Goal: Information Seeking & Learning: Learn about a topic

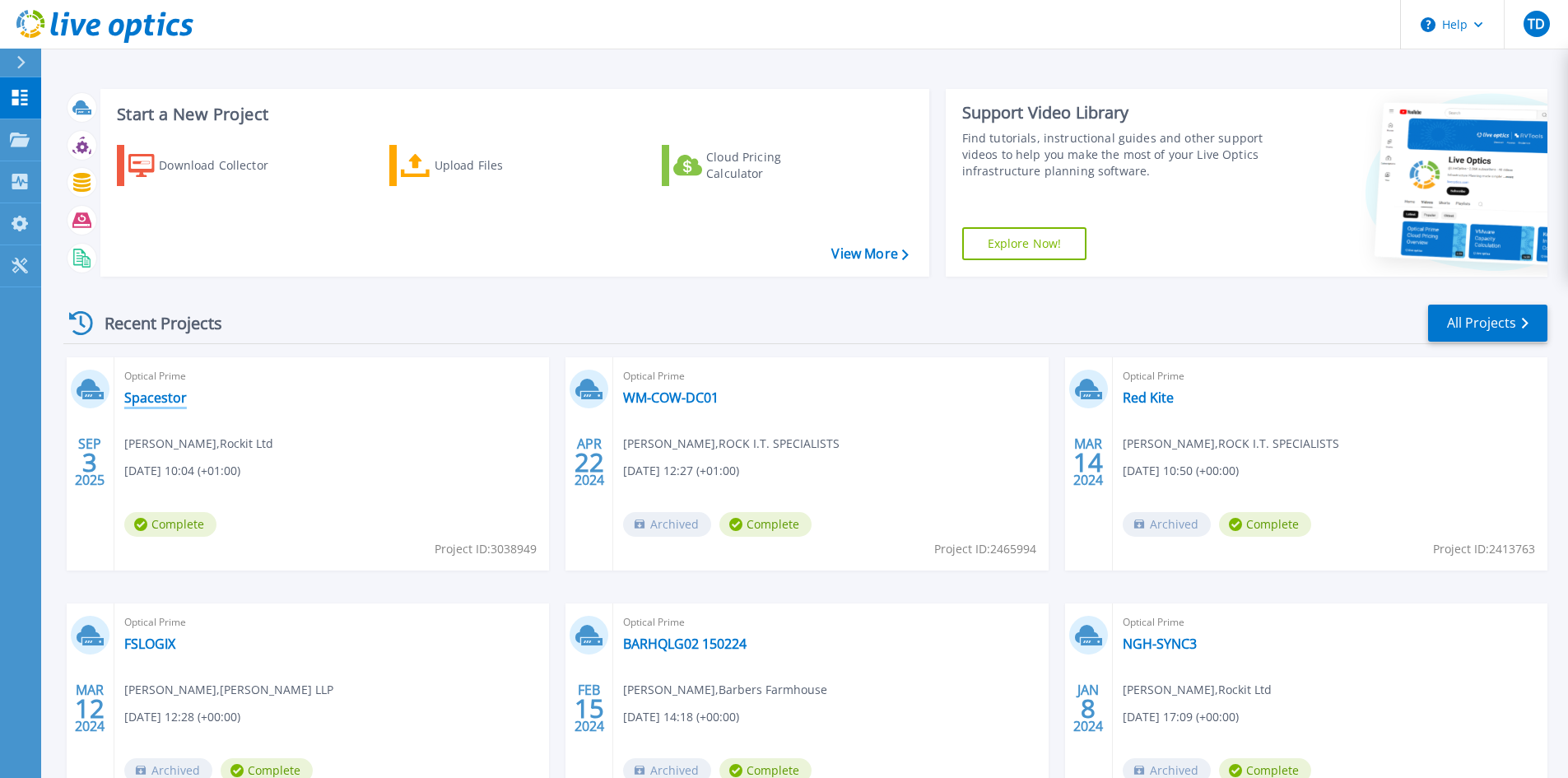
click at [134, 397] on link "Spacestor" at bounding box center [156, 398] width 63 height 17
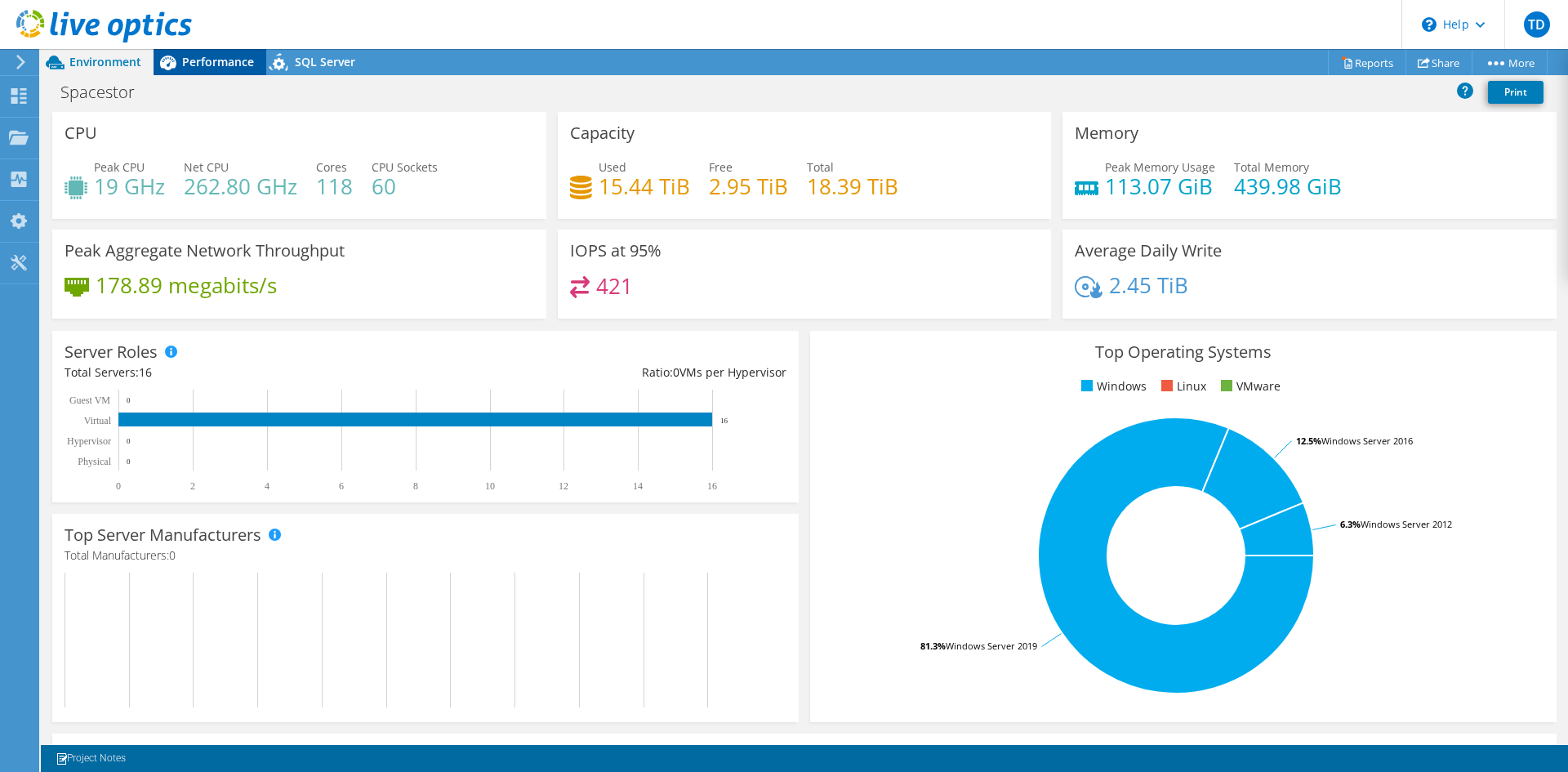
click at [183, 62] on span "Performance" at bounding box center [218, 61] width 72 height 16
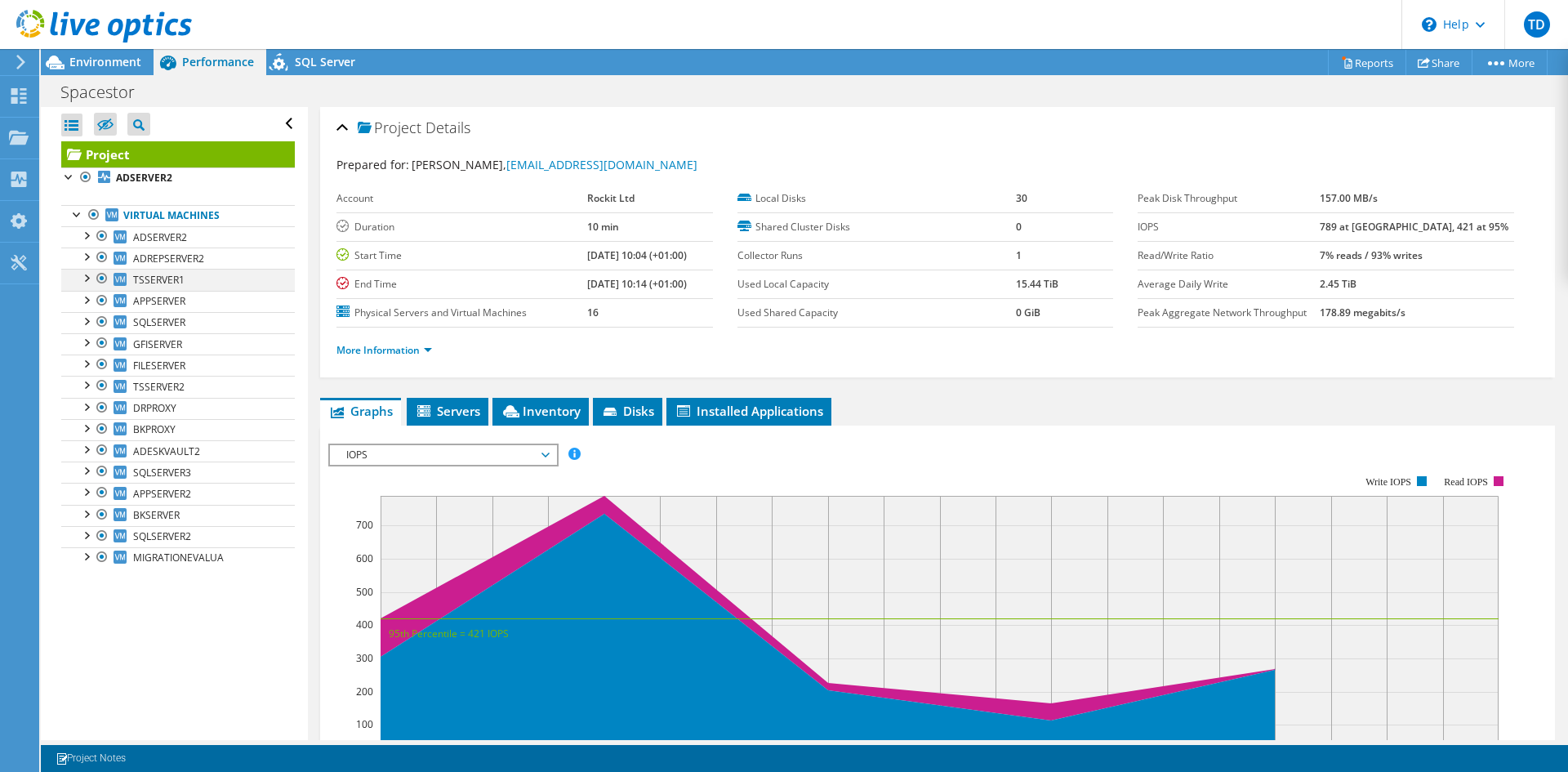
click at [87, 274] on div at bounding box center [86, 277] width 16 height 16
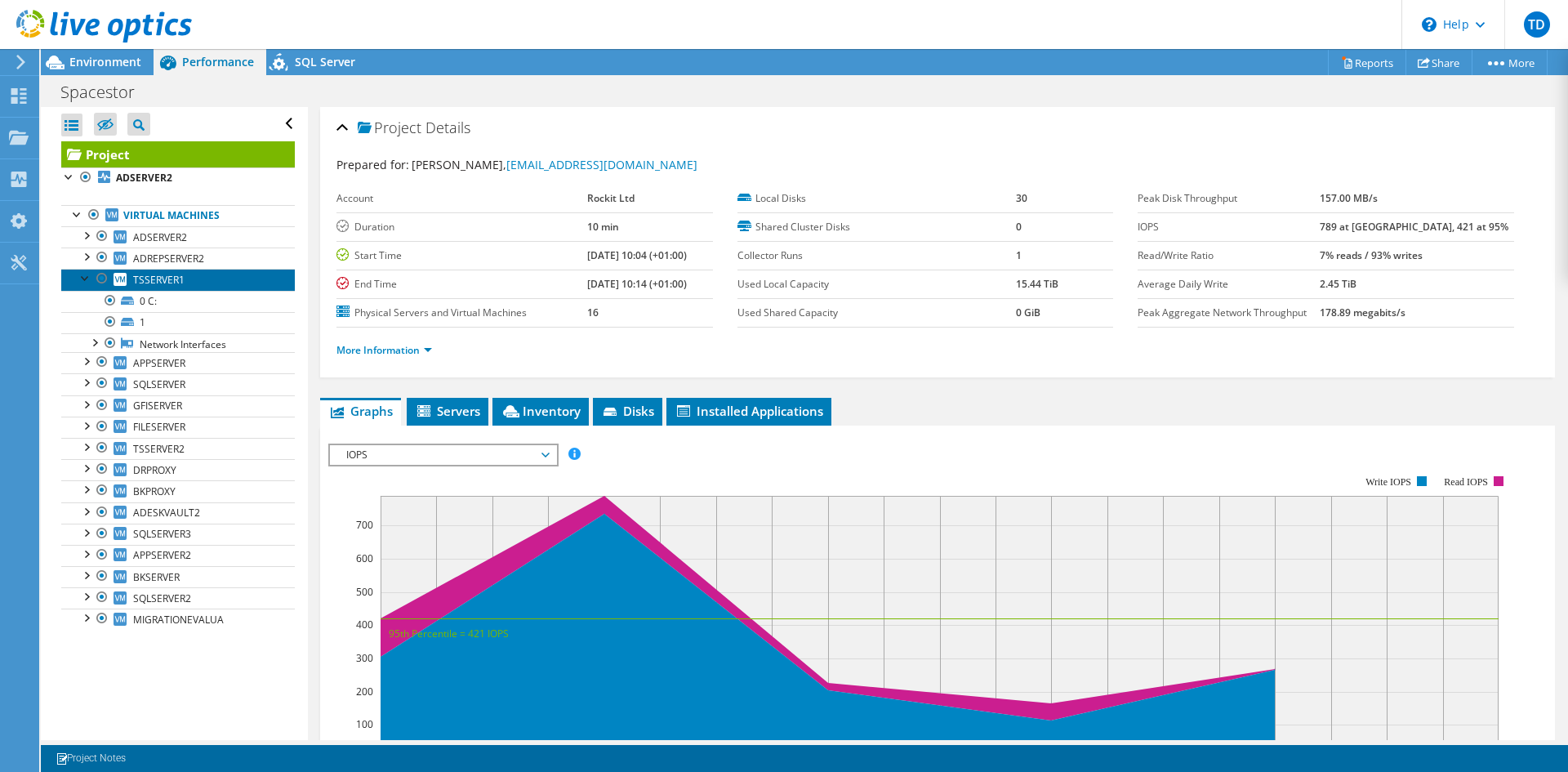
click at [187, 281] on link "TSSERVER1" at bounding box center [178, 279] width 233 height 21
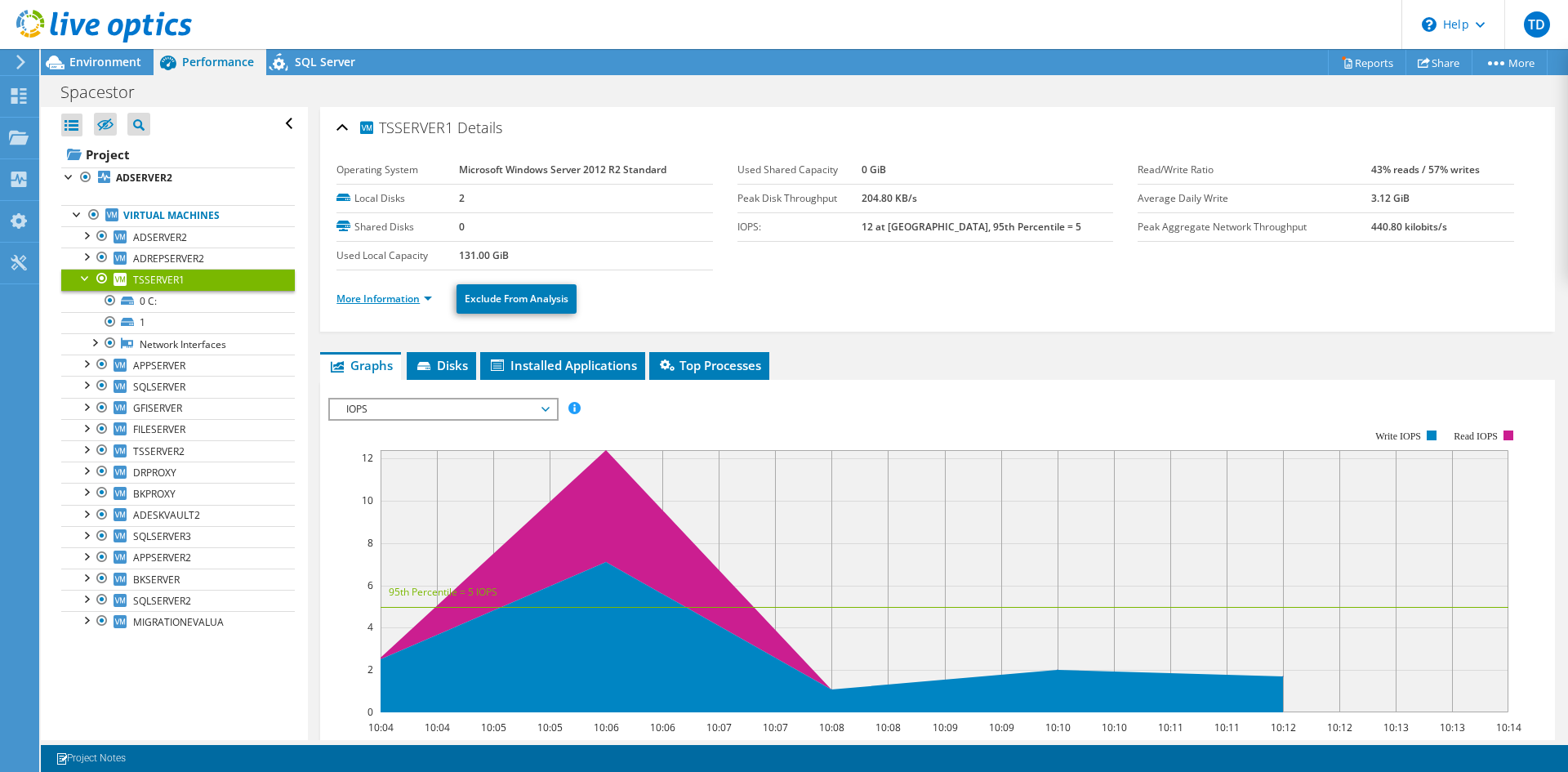
click at [423, 293] on link "More Information" at bounding box center [384, 298] width 96 height 14
click at [428, 297] on link "More Information" at bounding box center [384, 298] width 96 height 14
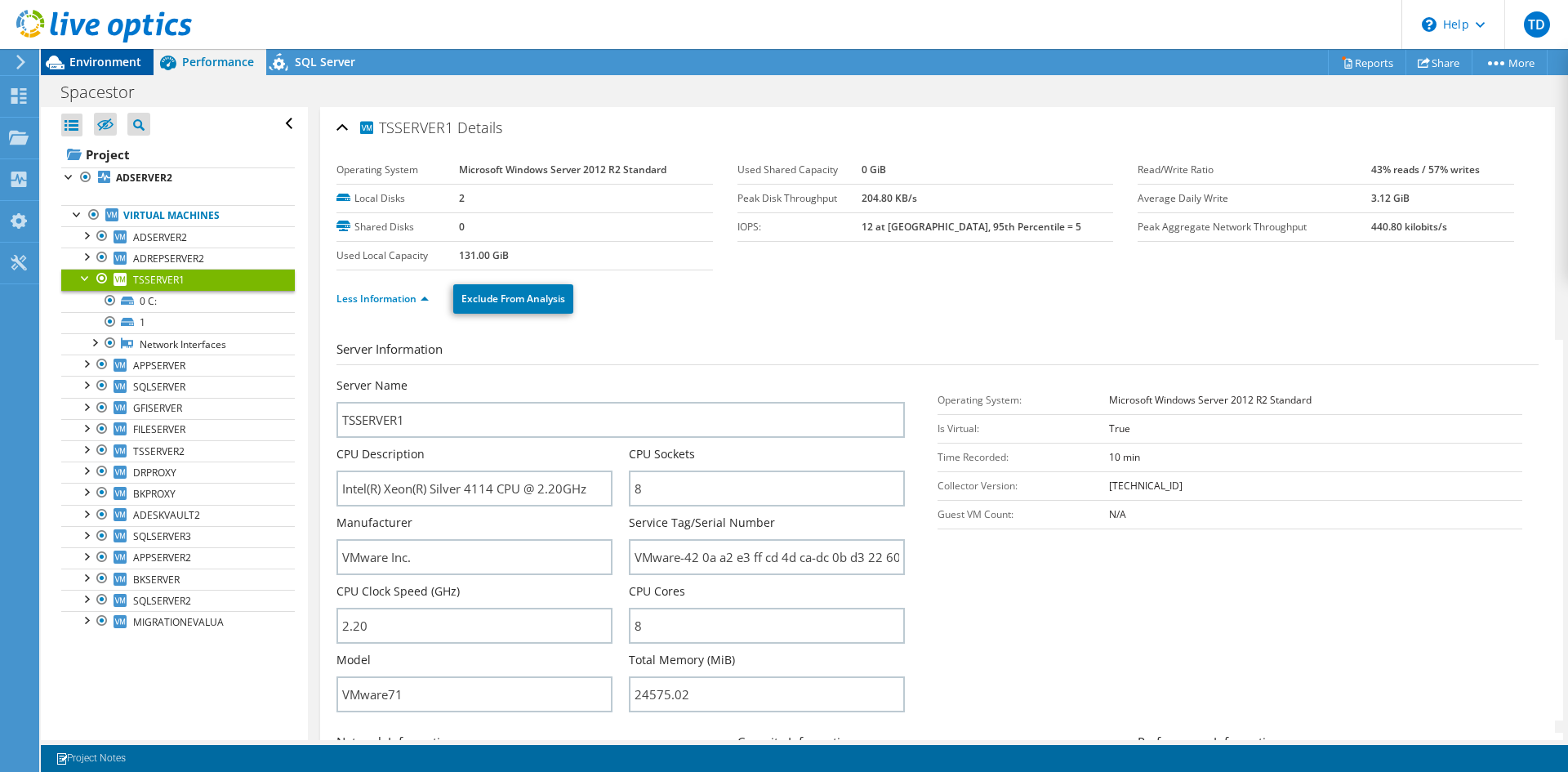
click at [118, 59] on span "Environment" at bounding box center [106, 61] width 72 height 16
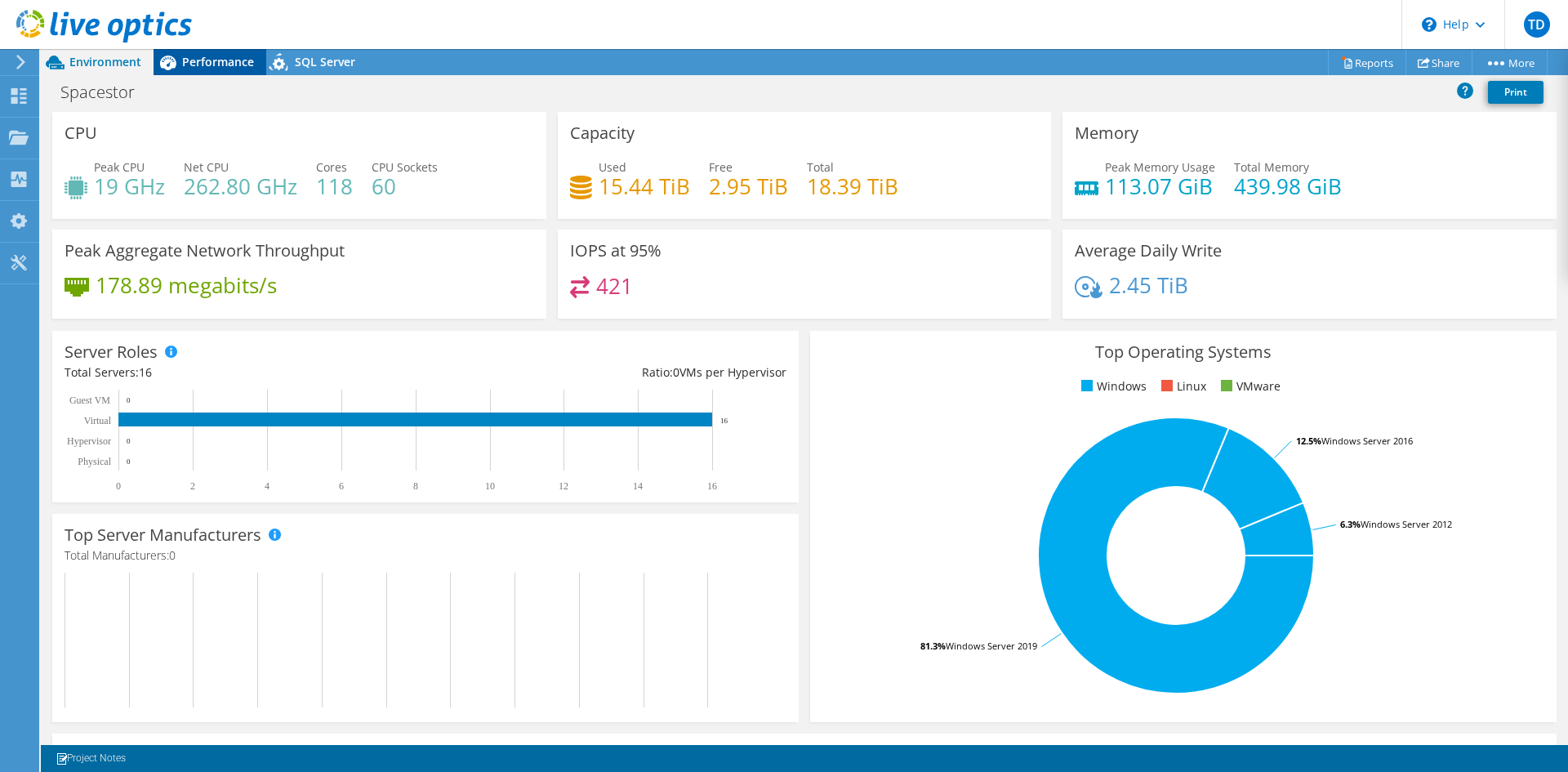
click at [226, 55] on span "Performance" at bounding box center [218, 61] width 72 height 16
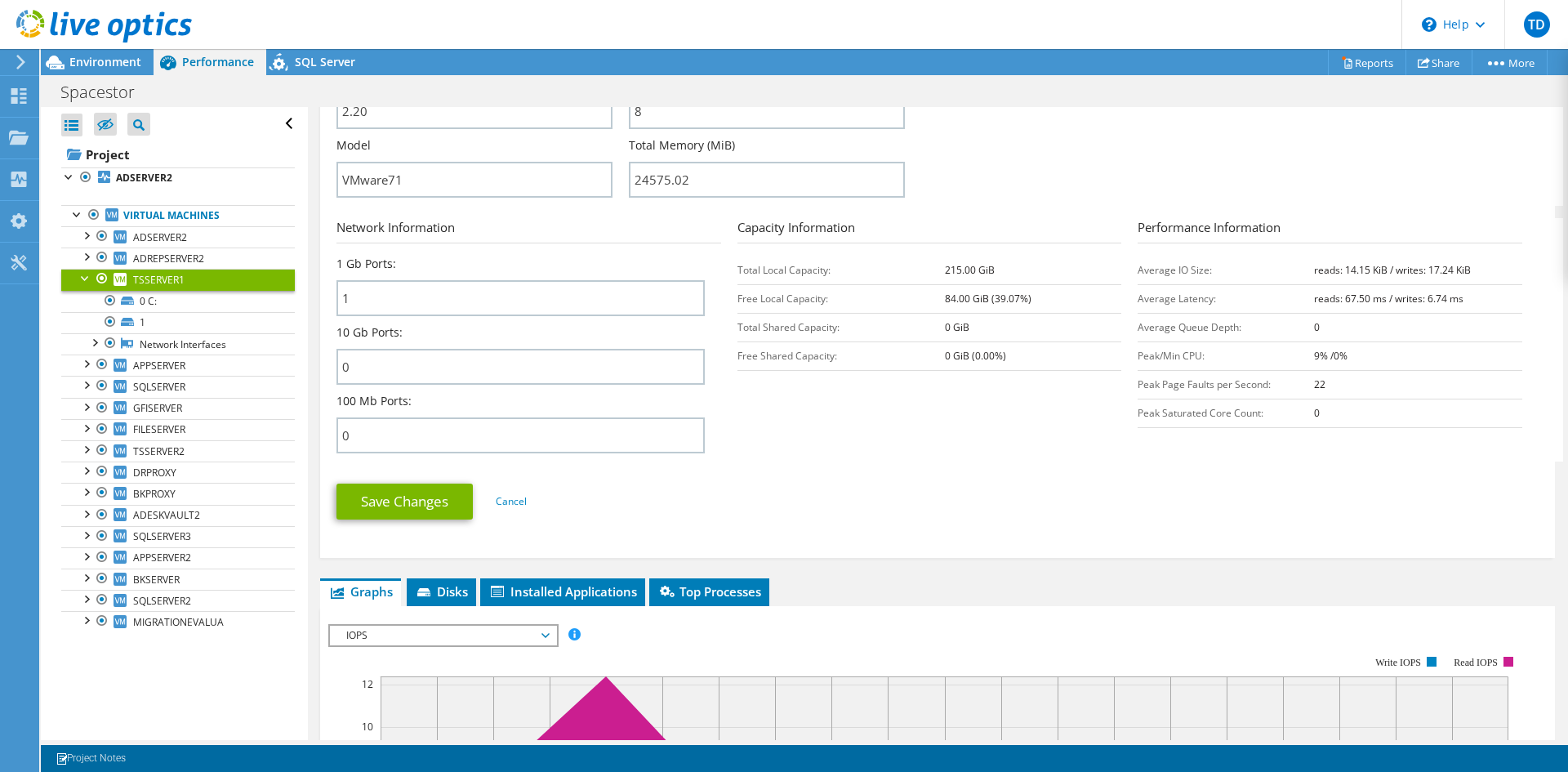
scroll to position [653, 0]
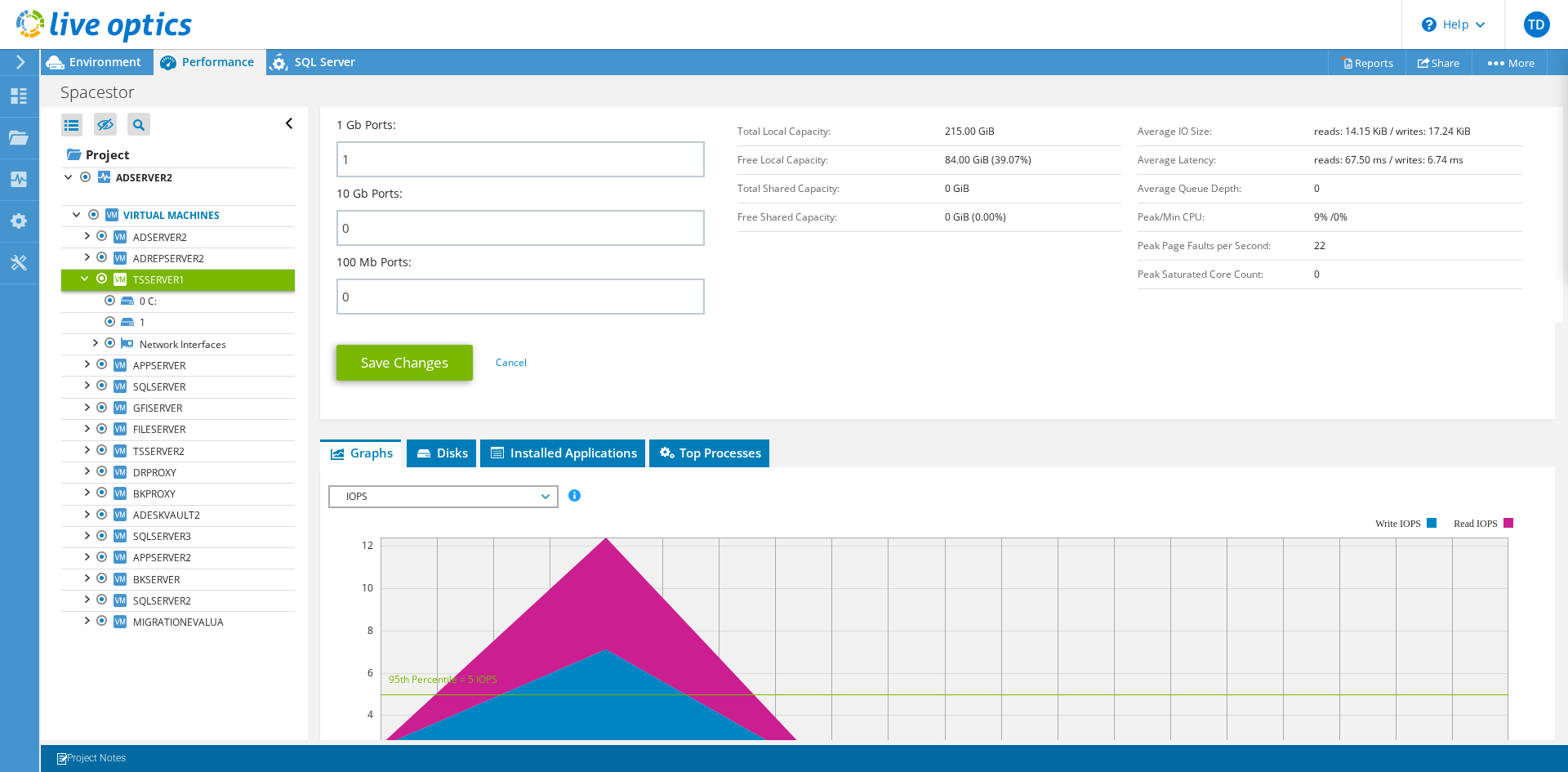
click at [454, 496] on span "IOPS" at bounding box center [443, 497] width 210 height 20
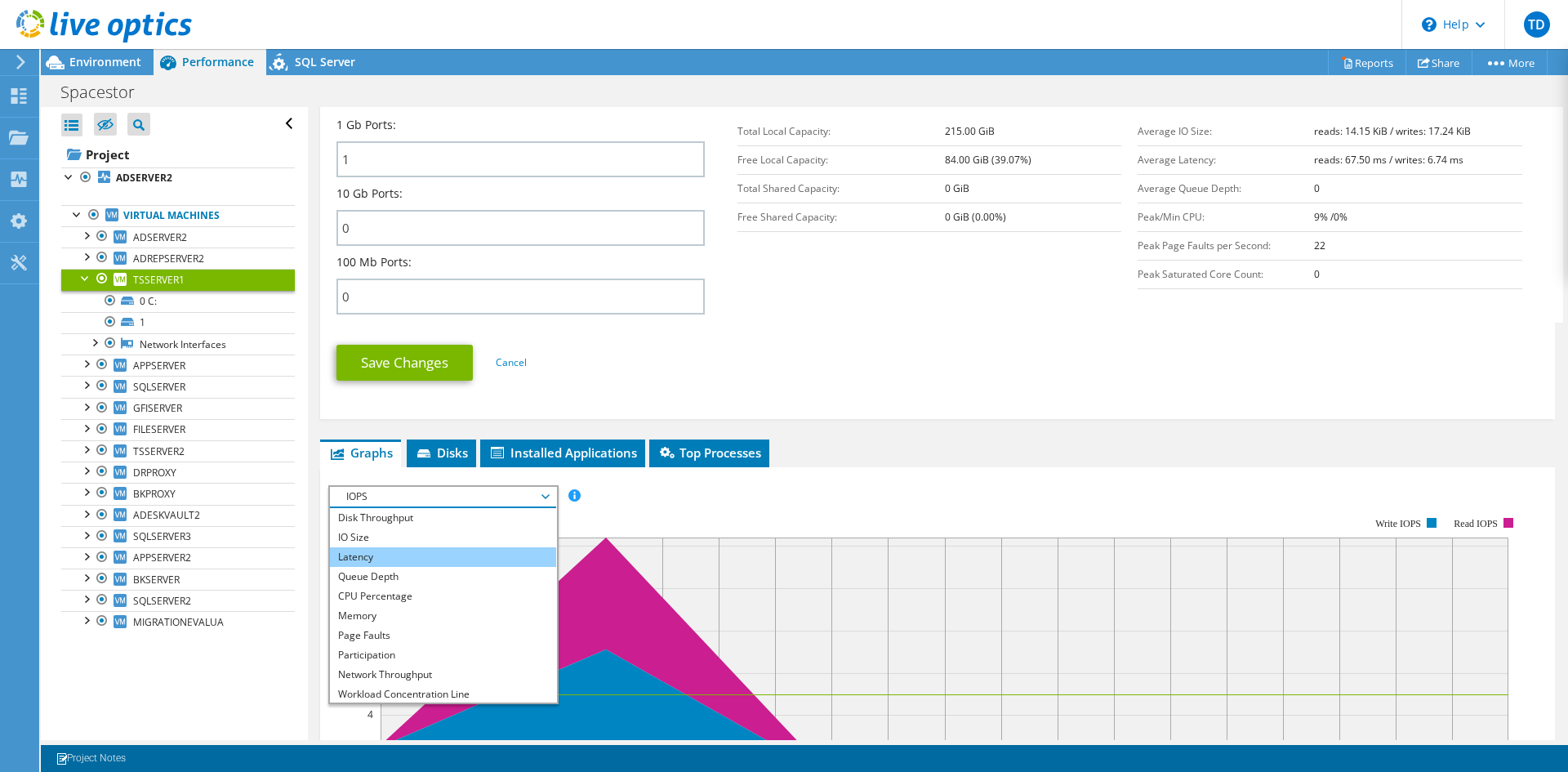
scroll to position [0, 0]
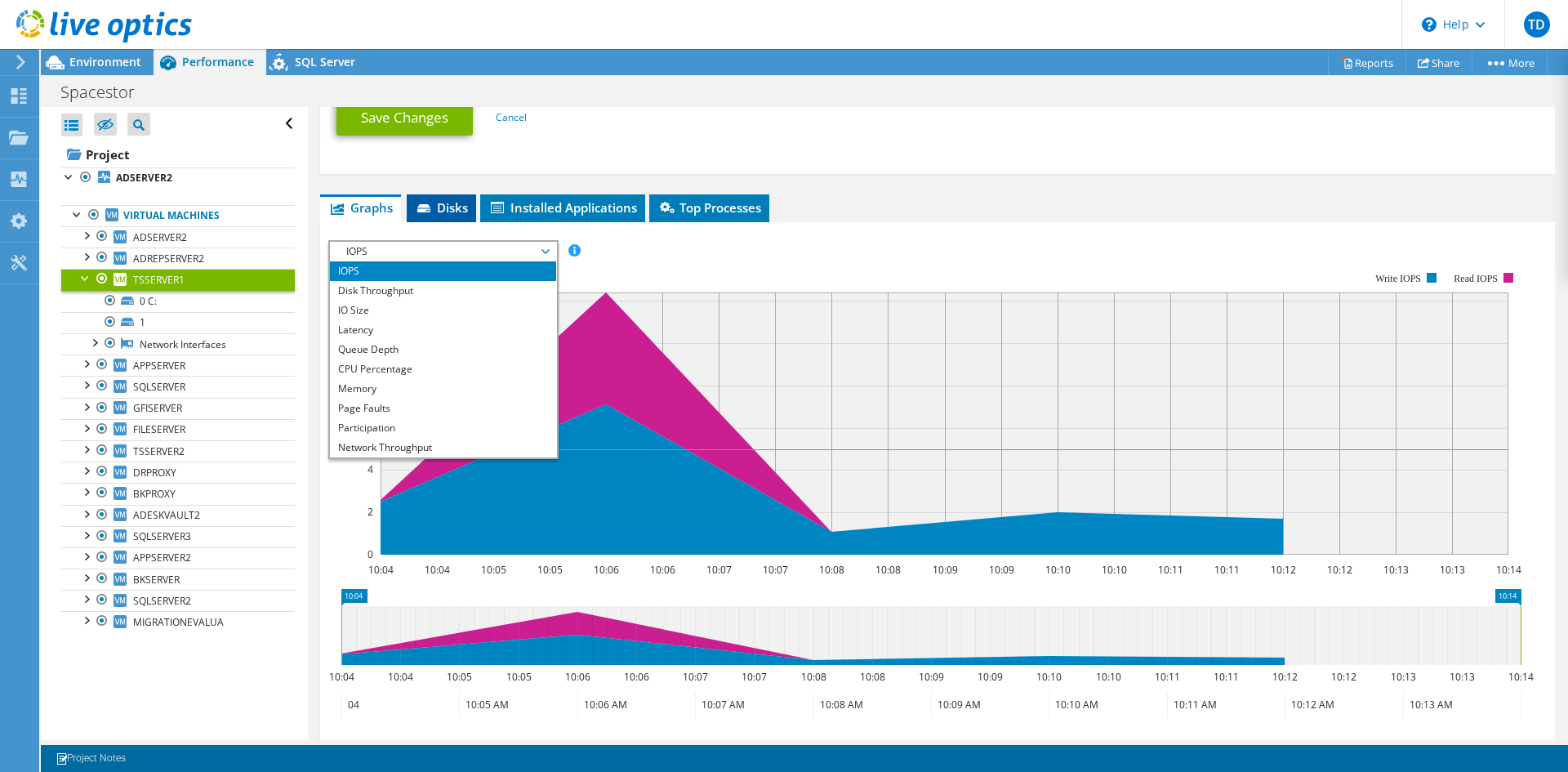
click at [457, 201] on span "Disks" at bounding box center [441, 207] width 53 height 16
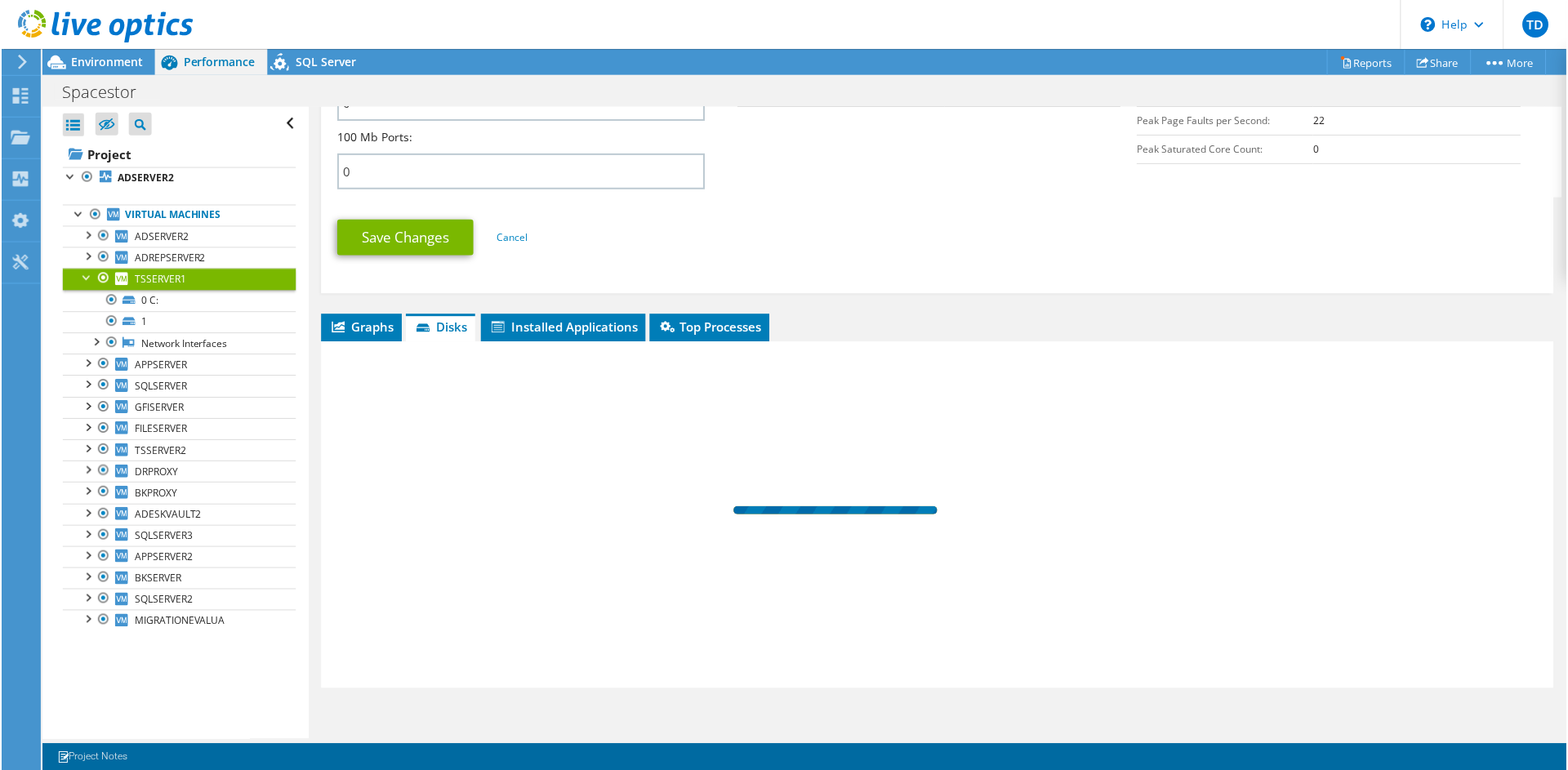
scroll to position [790, 0]
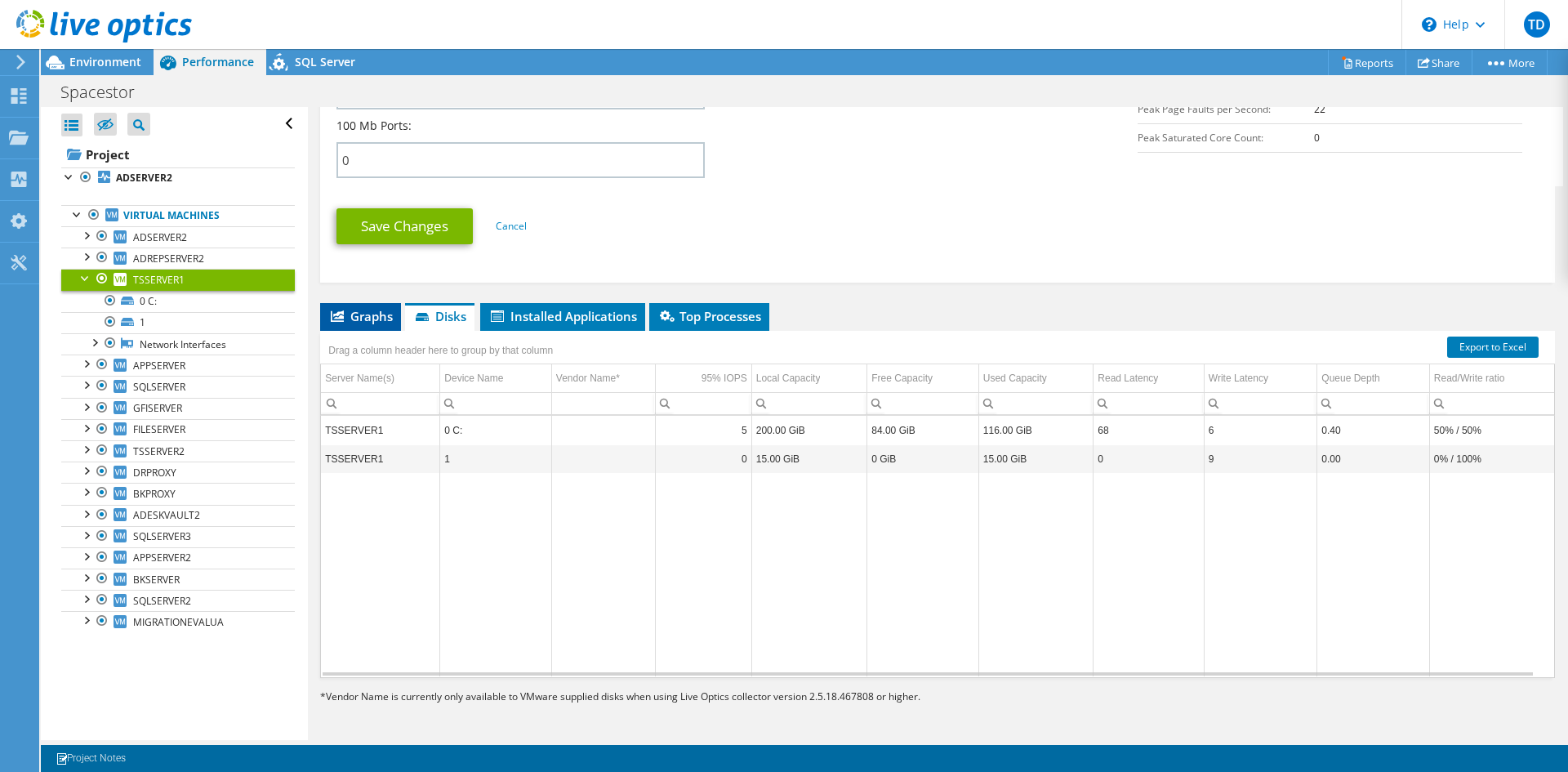
click at [341, 318] on icon at bounding box center [337, 316] width 13 height 11
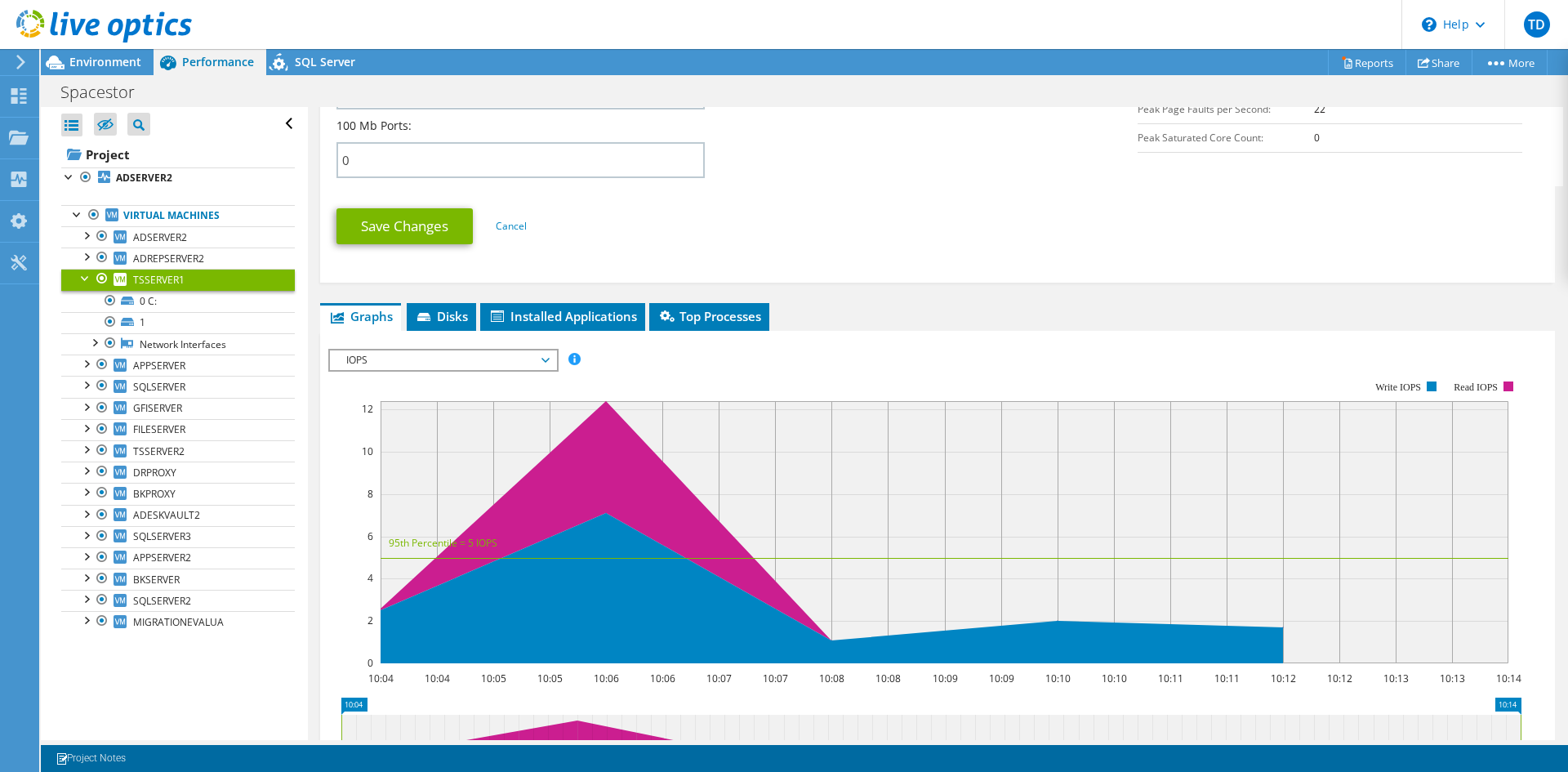
click at [485, 363] on span "IOPS" at bounding box center [443, 360] width 210 height 20
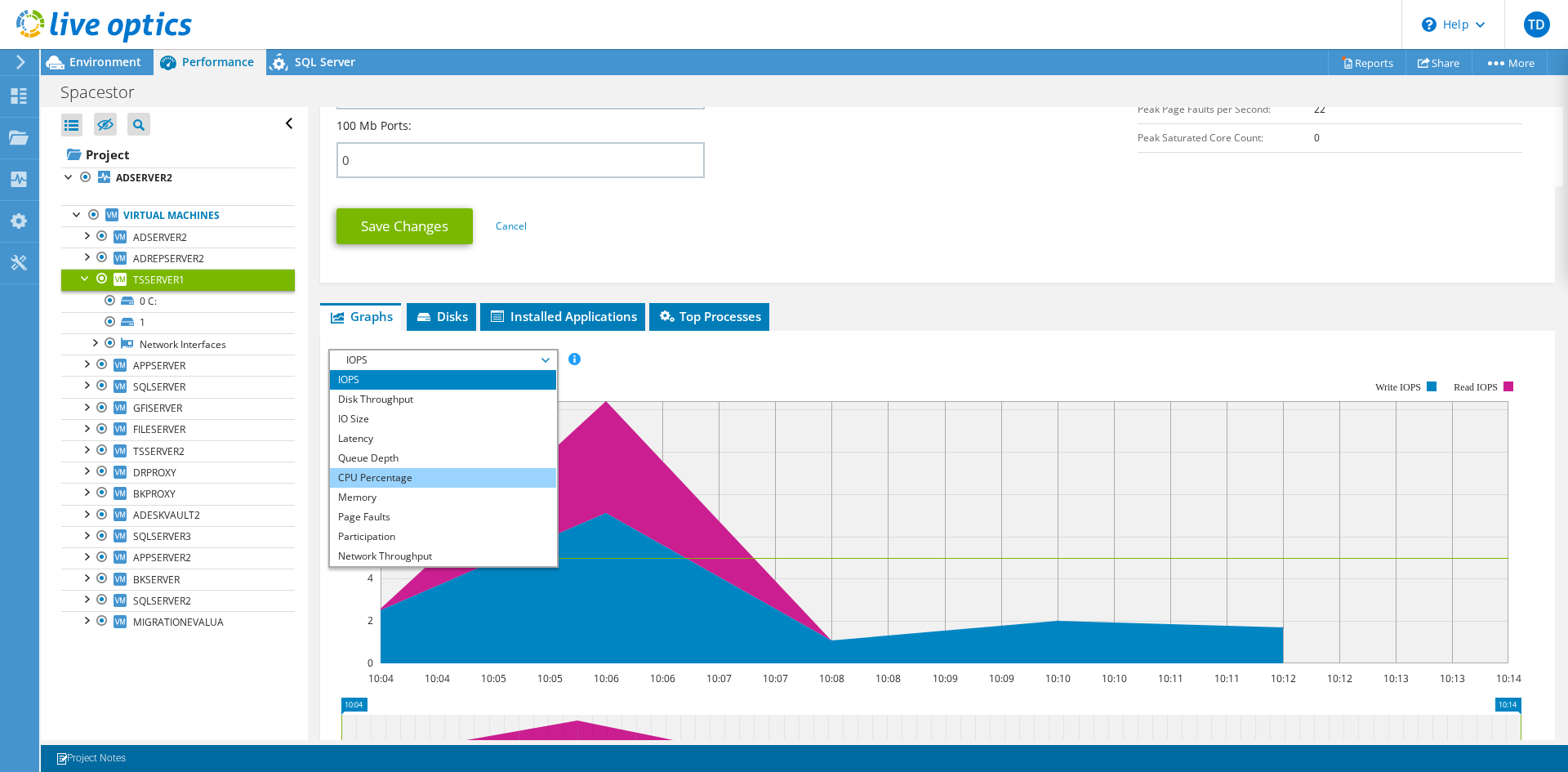
click at [396, 481] on li "CPU Percentage" at bounding box center [443, 478] width 226 height 20
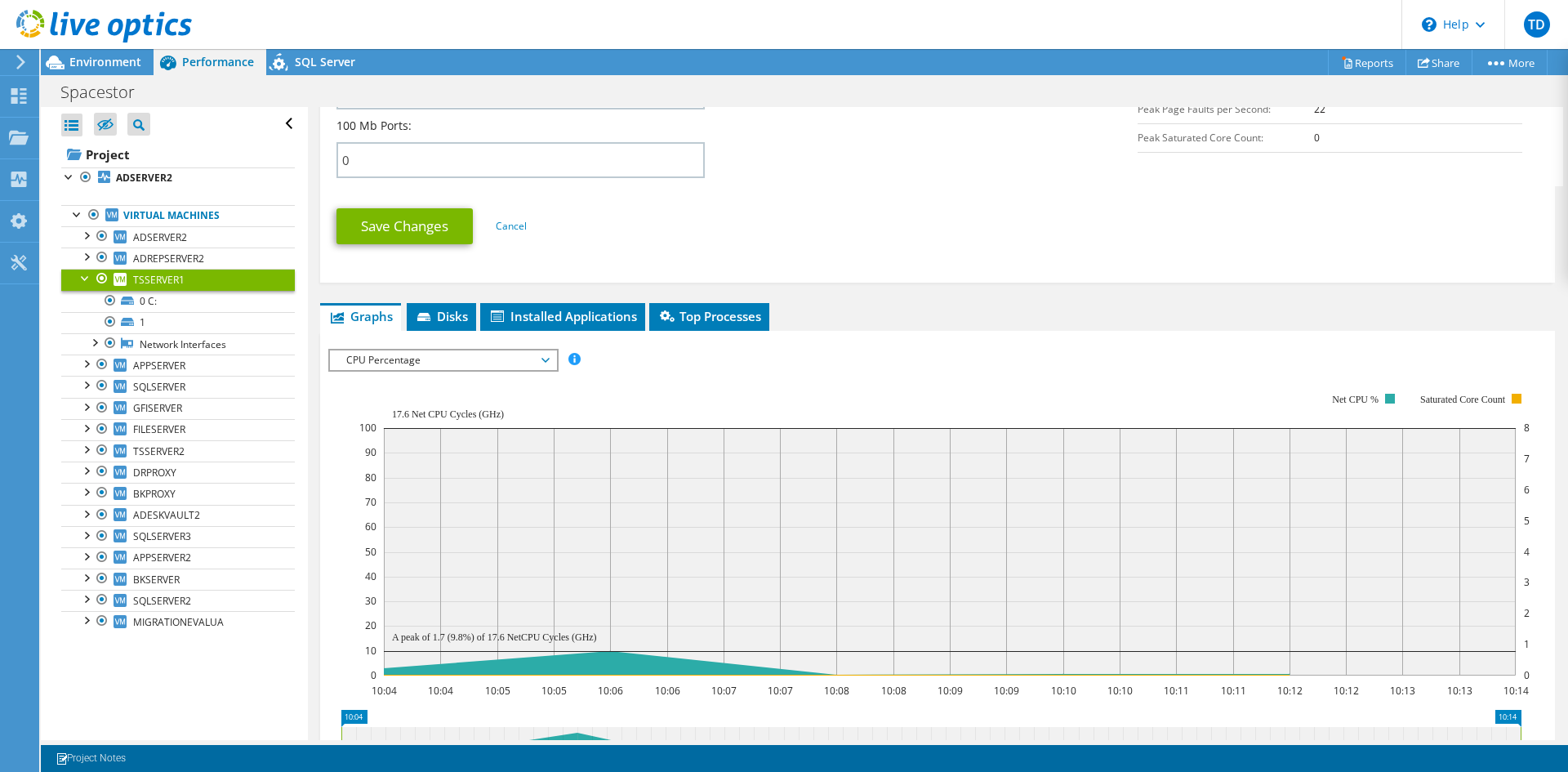
click at [471, 363] on span "CPU Percentage" at bounding box center [443, 360] width 210 height 20
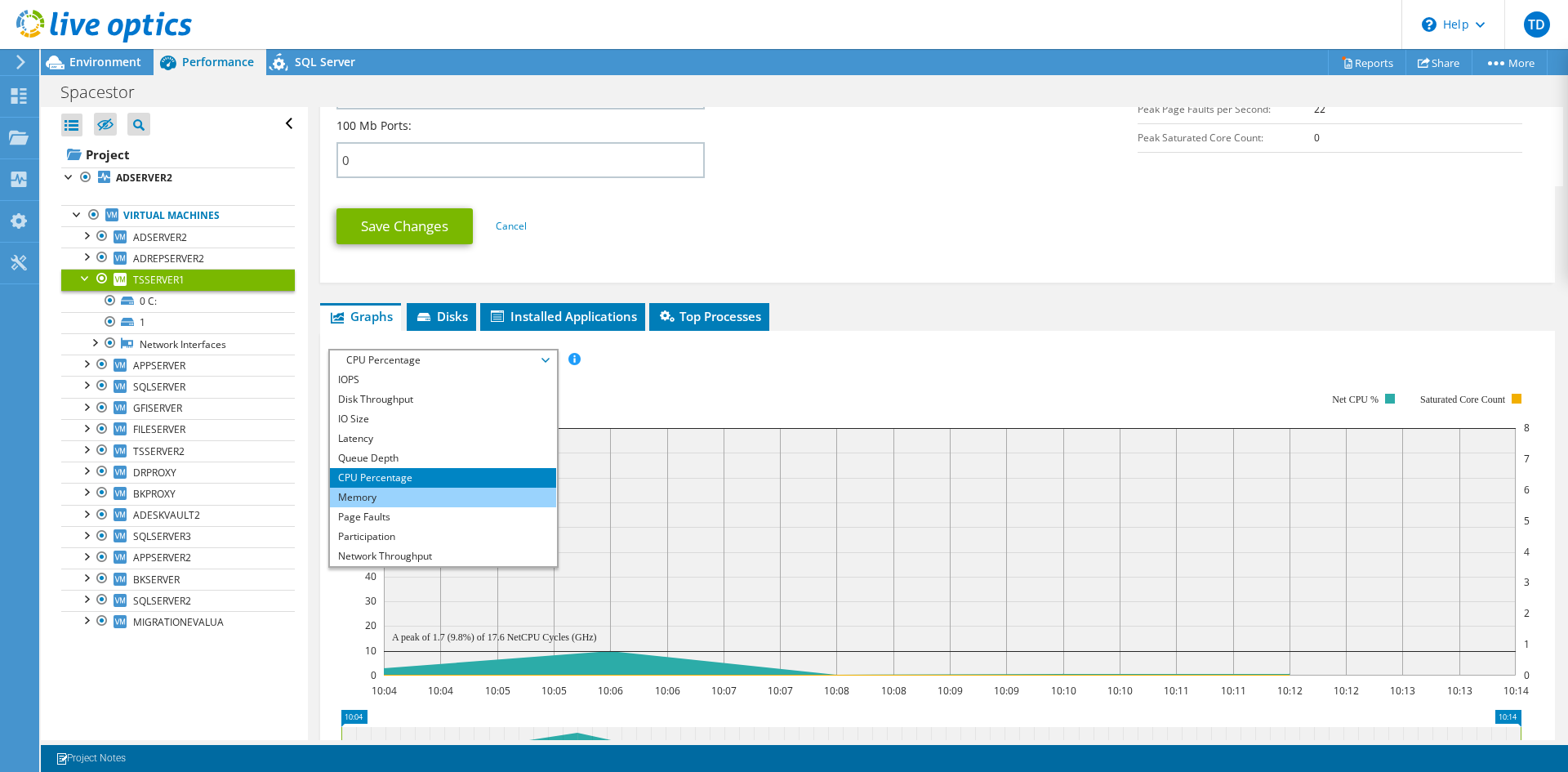
click at [404, 494] on li "Memory" at bounding box center [443, 498] width 226 height 20
